Goal: Go to known website: Go to known website

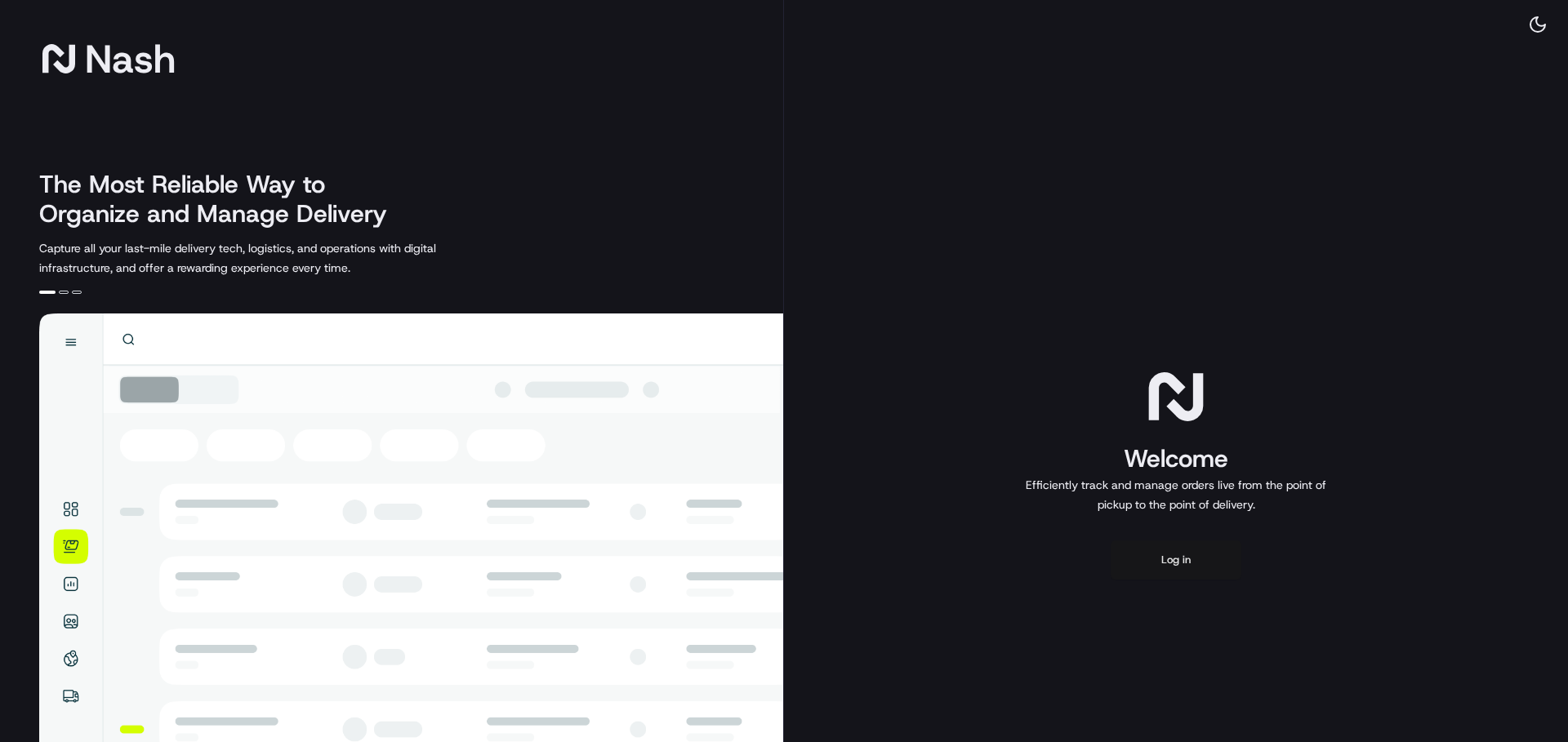
click at [1167, 556] on button "Log in" at bounding box center [1176, 560] width 131 height 39
